Goal: Information Seeking & Learning: Learn about a topic

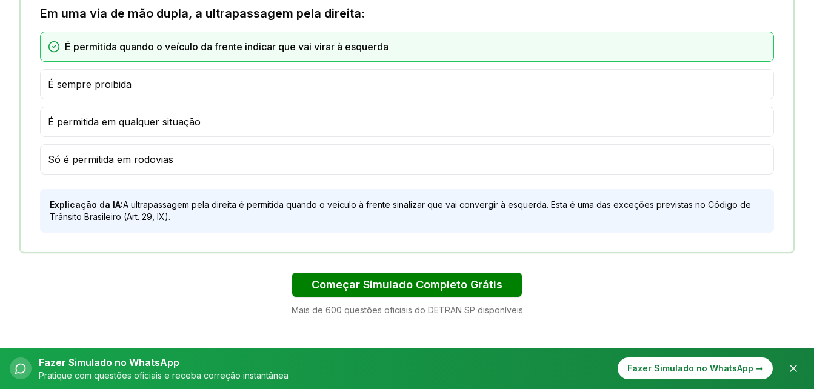
scroll to position [889, 0]
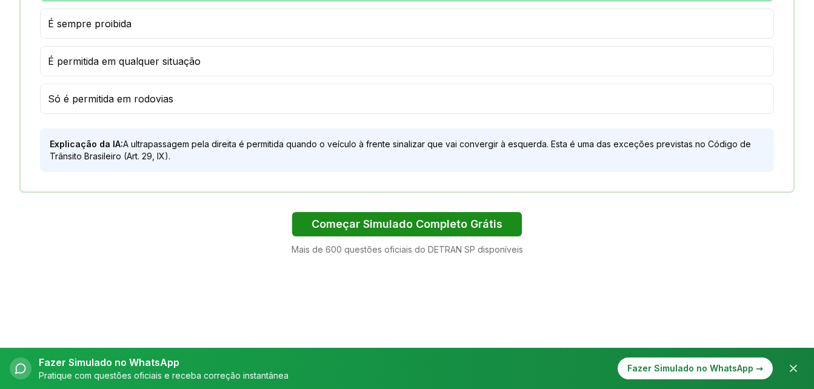
click at [444, 228] on button "Começar Simulado Completo Grátis" at bounding box center [407, 224] width 230 height 24
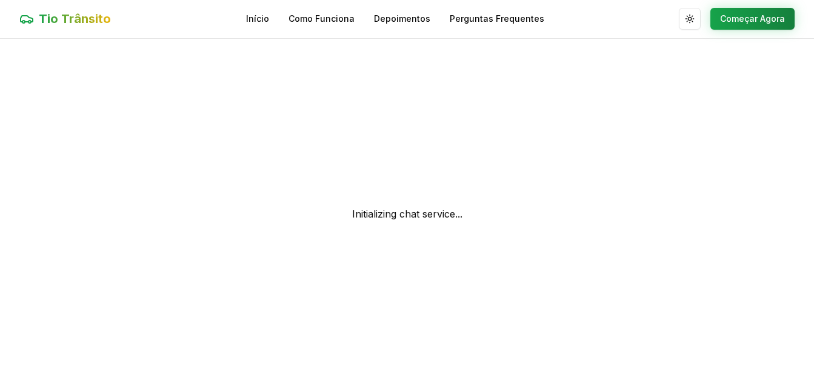
scroll to position [1, 0]
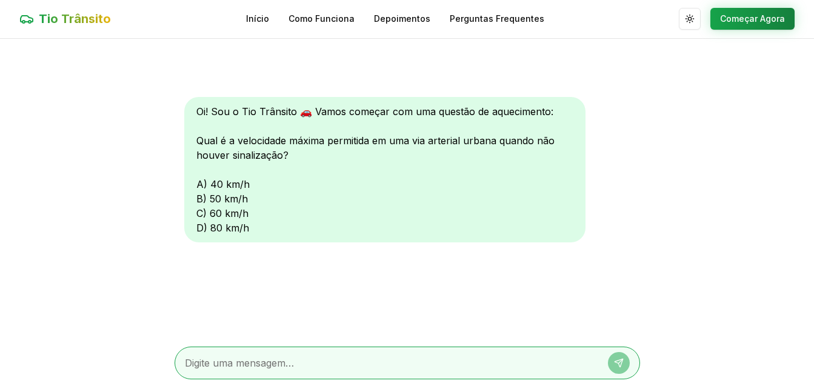
click at [202, 182] on div "Oi! Sou o Tio Trânsito 🚗 Vamos começar com uma questão de aquecimento: Qual é a…" at bounding box center [384, 169] width 401 height 145
click at [264, 363] on textarea at bounding box center [390, 363] width 411 height 15
type textarea "a"
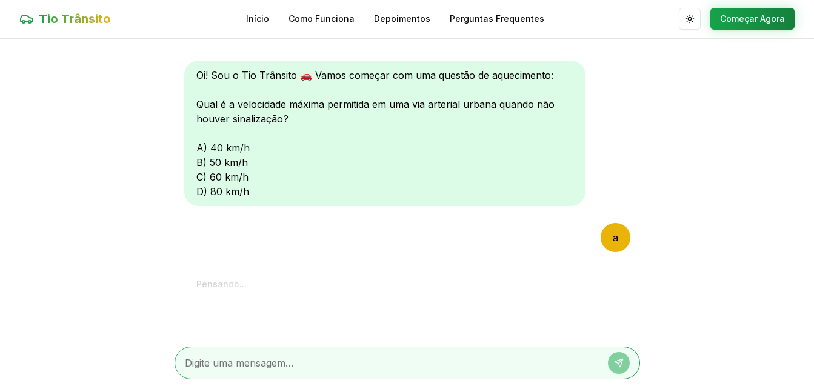
scroll to position [170, 0]
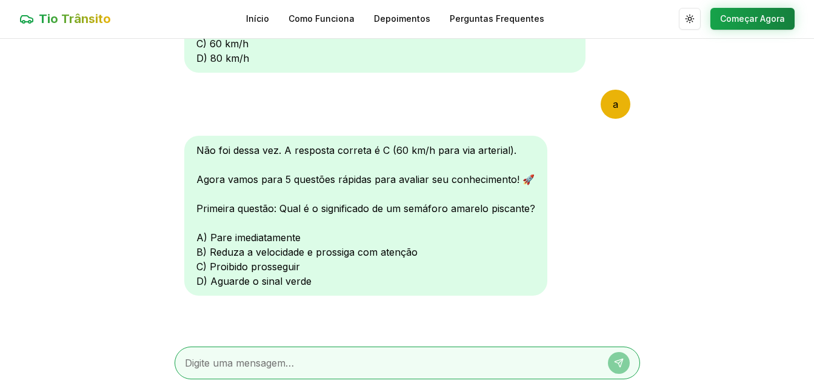
click at [222, 367] on textarea at bounding box center [390, 363] width 411 height 15
type textarea "b"
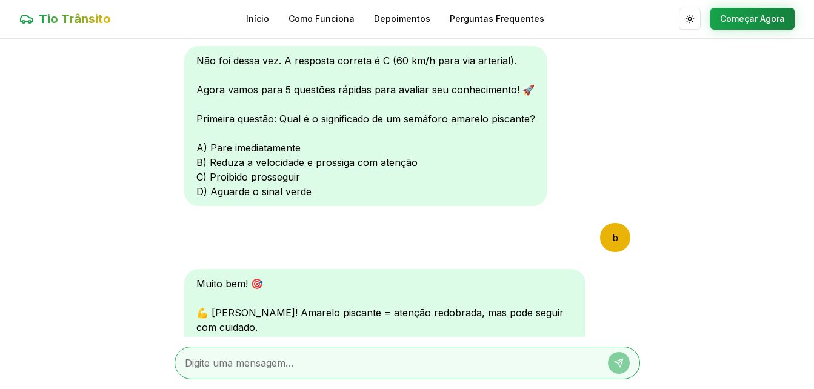
scroll to position [485, 0]
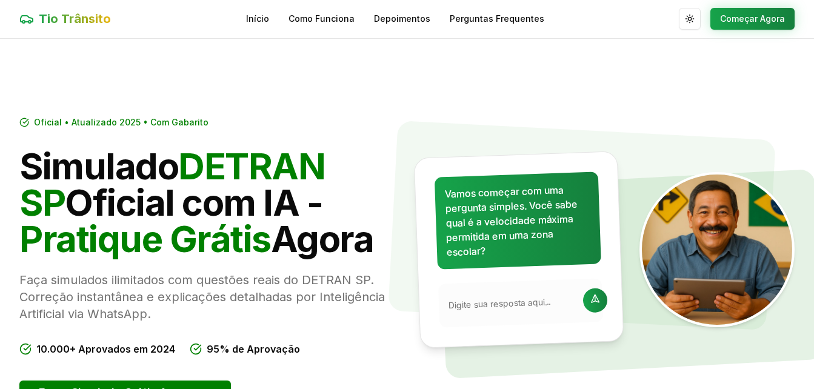
scroll to position [889, 0]
